Goal: Navigation & Orientation: Go to known website

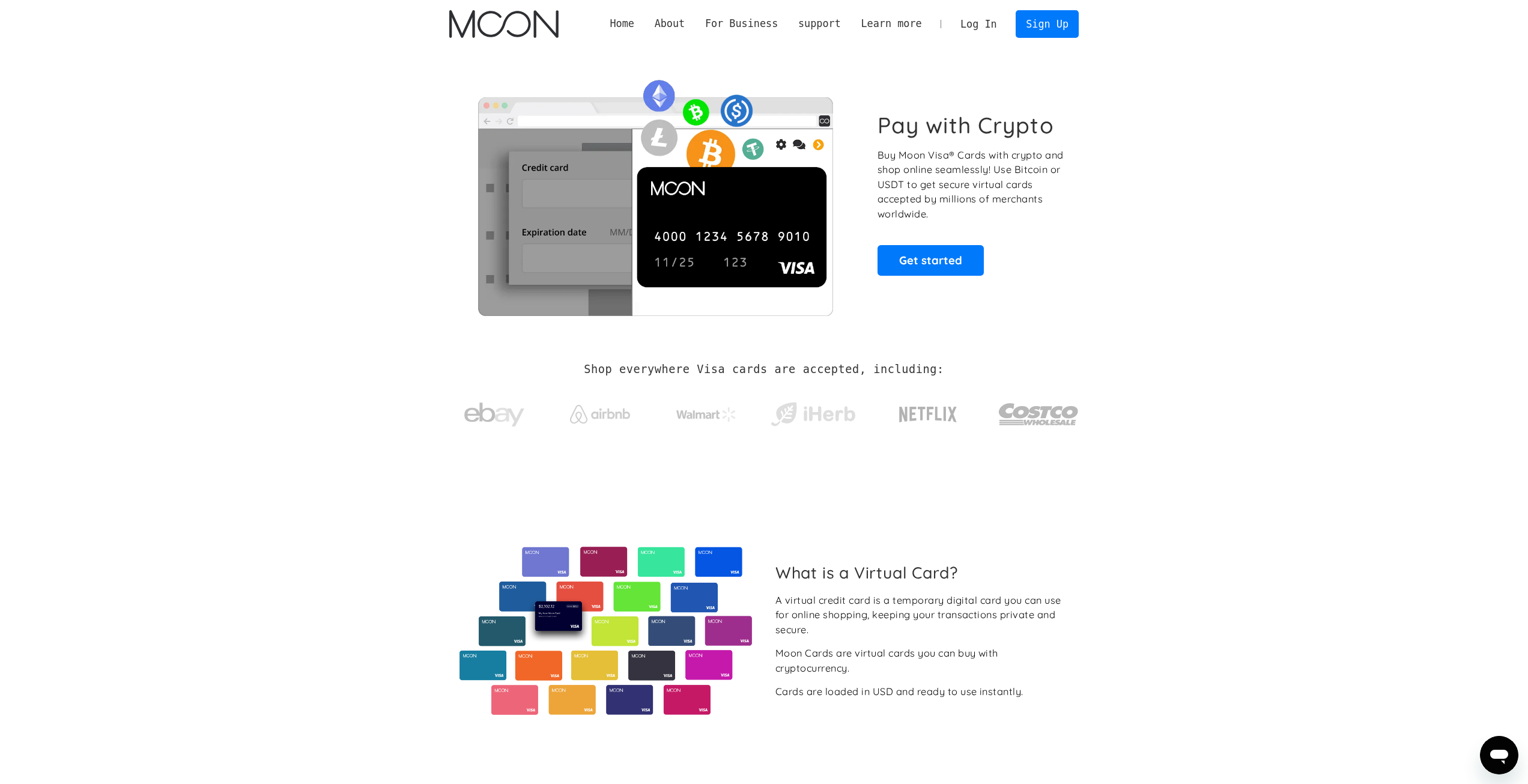
click at [970, 28] on link "Log In" at bounding box center [979, 24] width 57 height 27
